Goal: Task Accomplishment & Management: Use online tool/utility

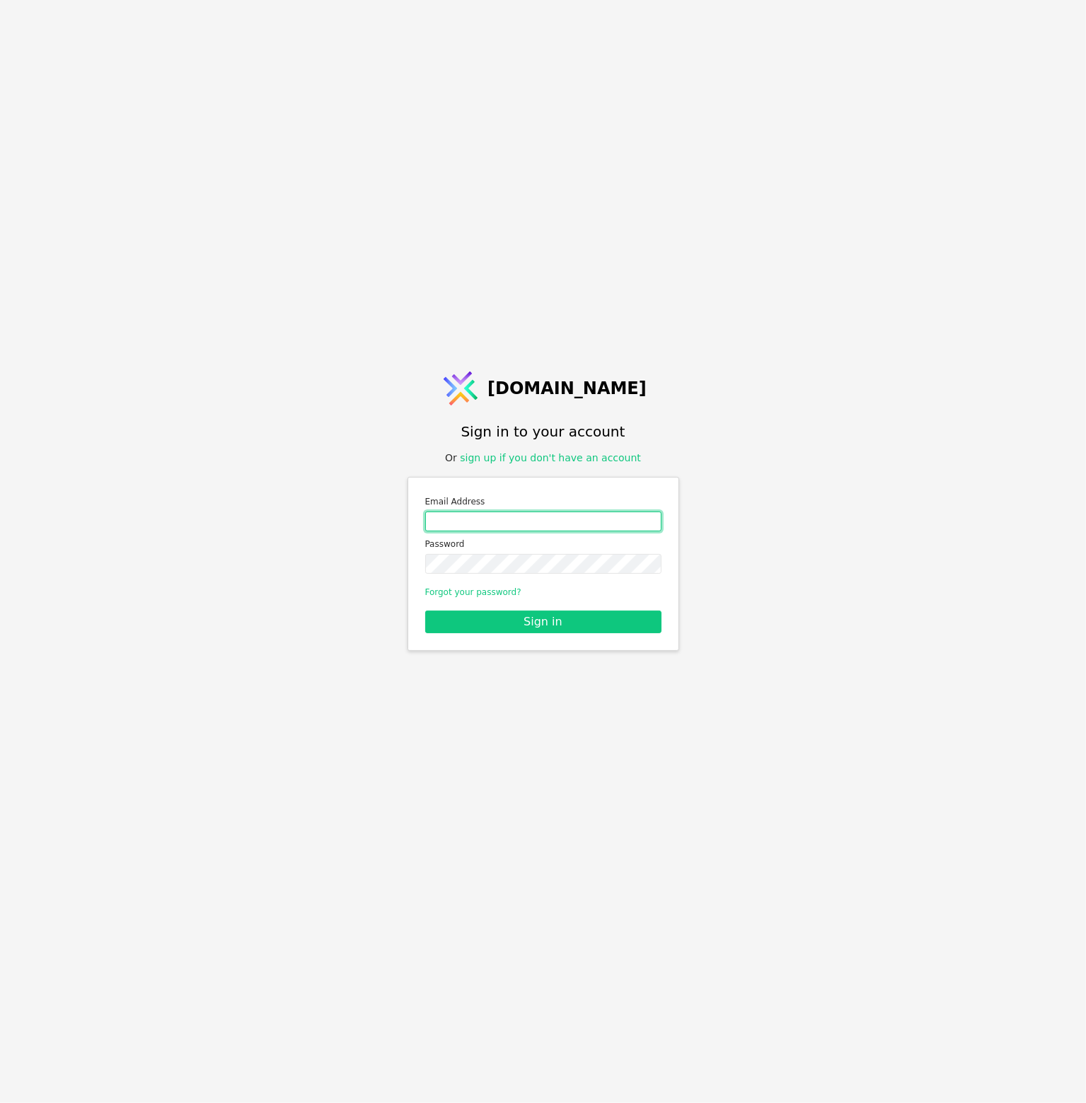
click at [578, 521] on input "Email address" at bounding box center [543, 521] width 236 height 20
click at [583, 518] on input "Email address" at bounding box center [543, 521] width 236 height 20
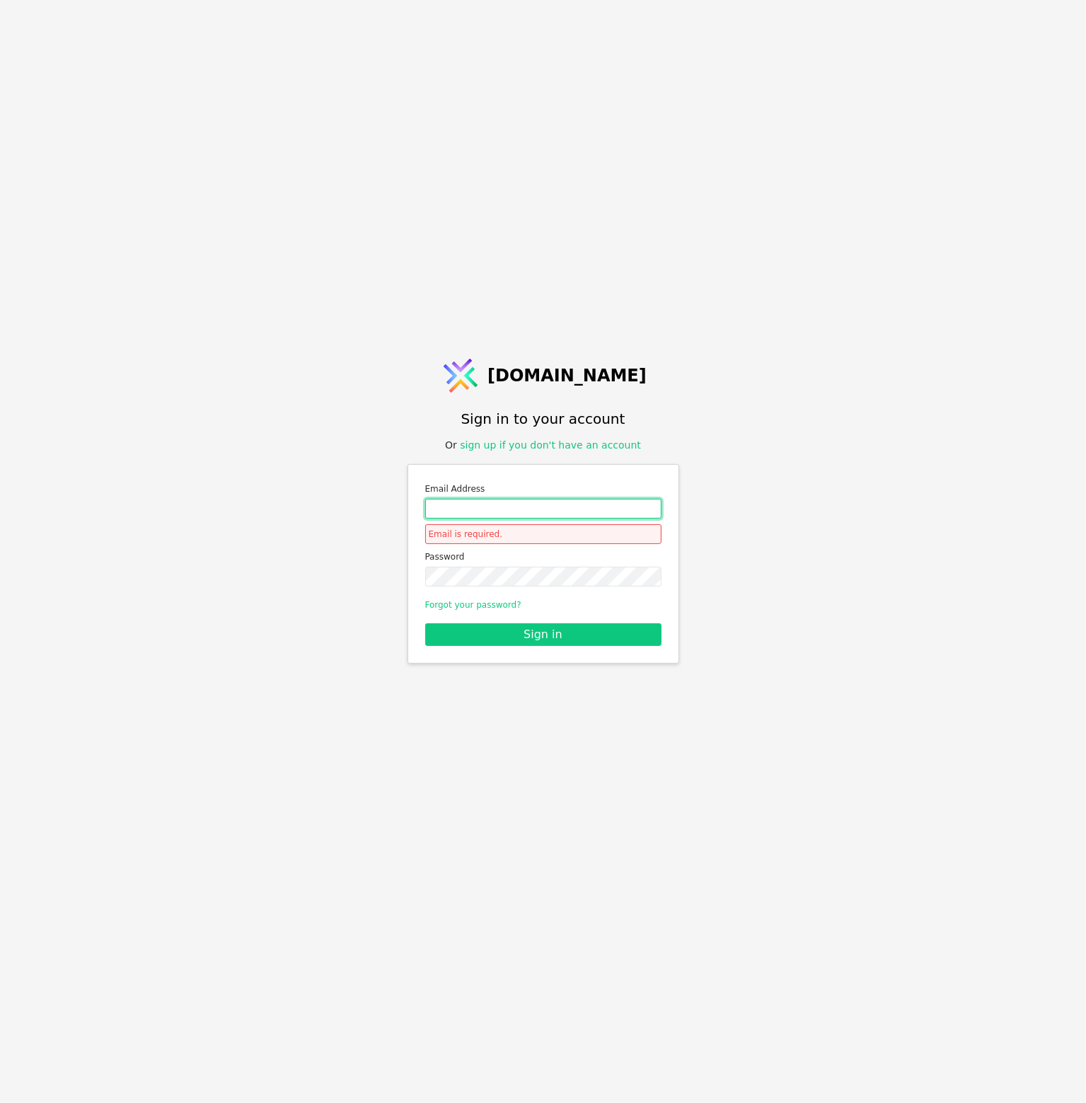
type input "[EMAIL_ADDRESS][PERSON_NAME][DOMAIN_NAME]"
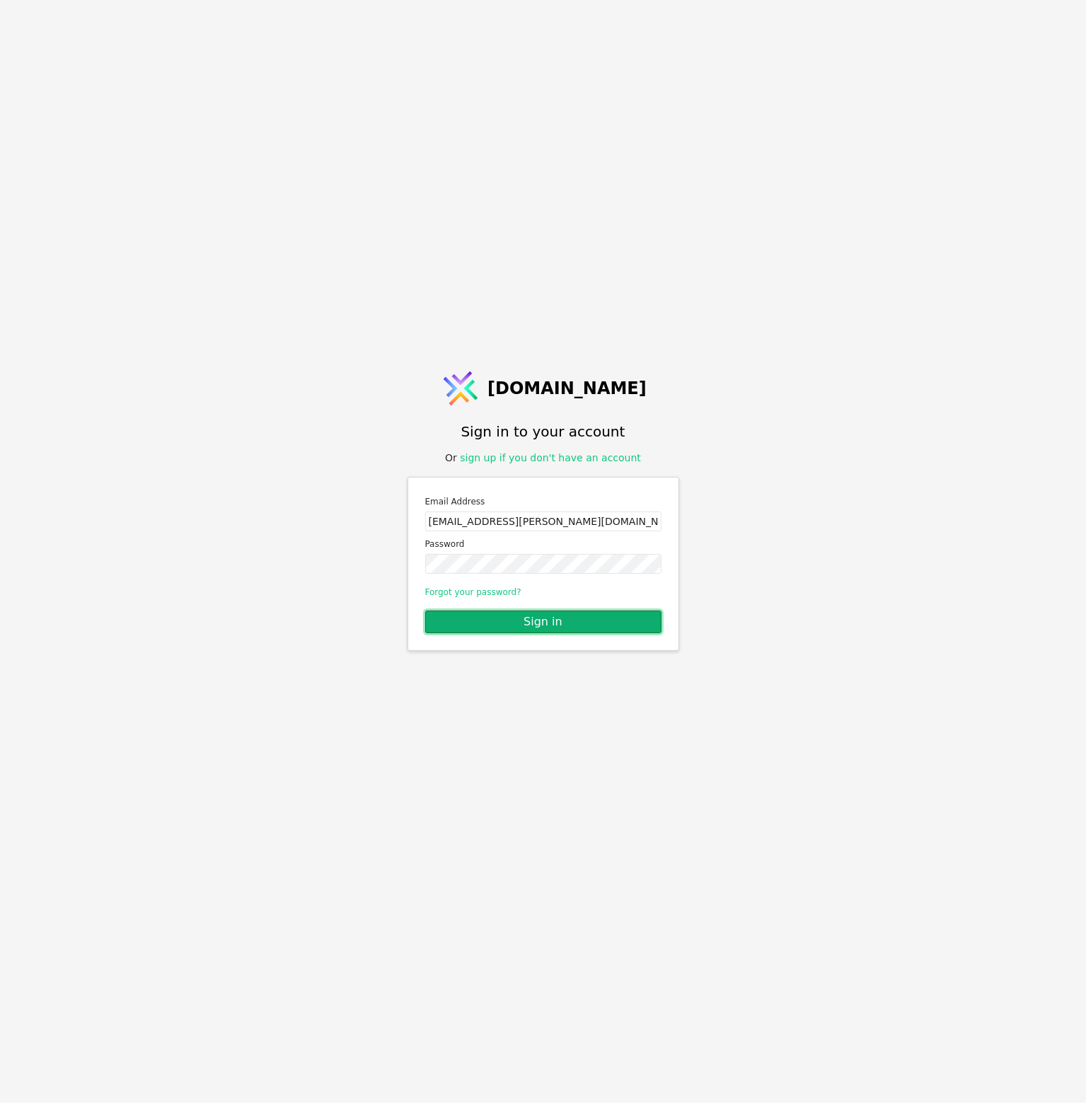
click at [570, 618] on button "Sign in" at bounding box center [543, 621] width 236 height 23
